Goal: Find specific page/section: Find specific page/section

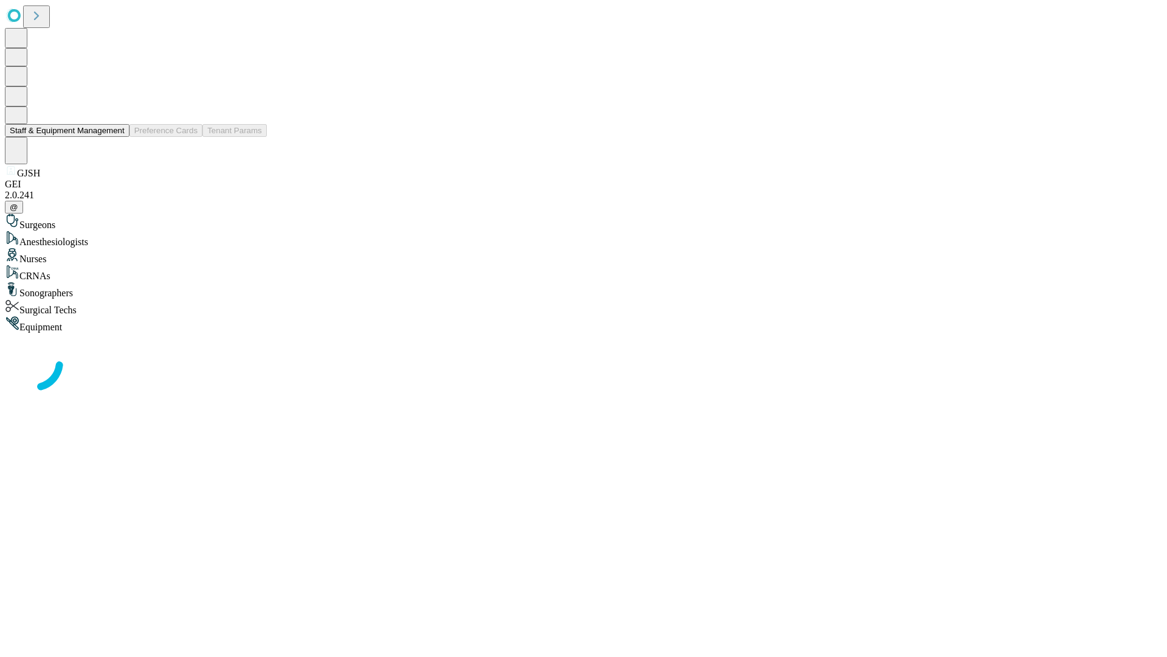
click at [116, 137] on button "Staff & Equipment Management" at bounding box center [67, 130] width 125 height 13
